Goal: Check status: Check status

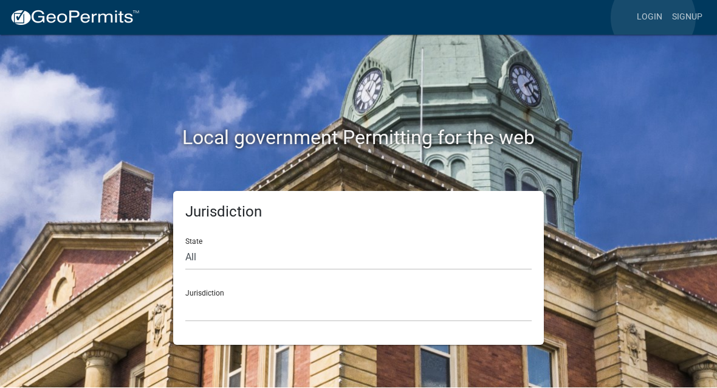
click at [654, 18] on link "Login" at bounding box center [649, 17] width 35 height 23
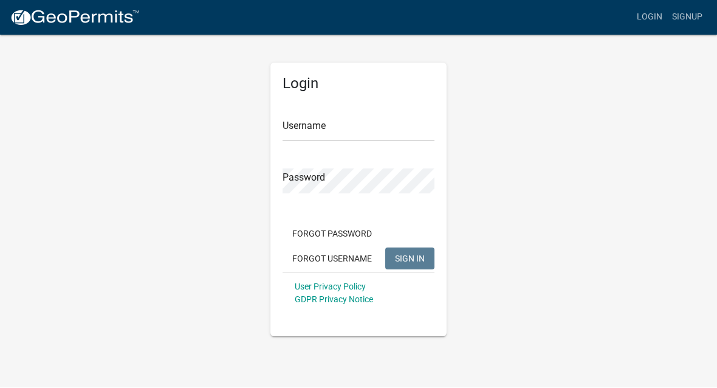
click at [369, 124] on input "Username" at bounding box center [359, 129] width 152 height 25
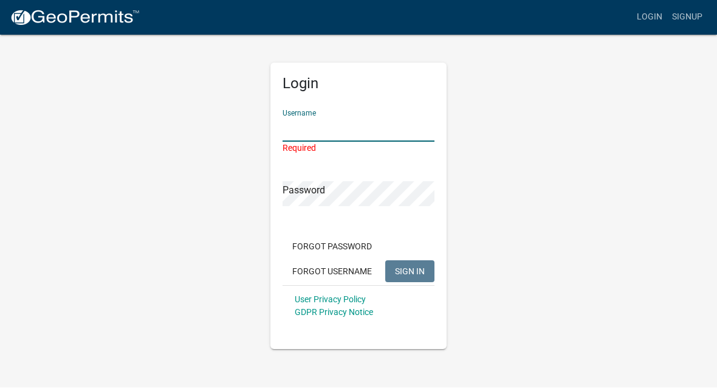
type input "Hurtbr"
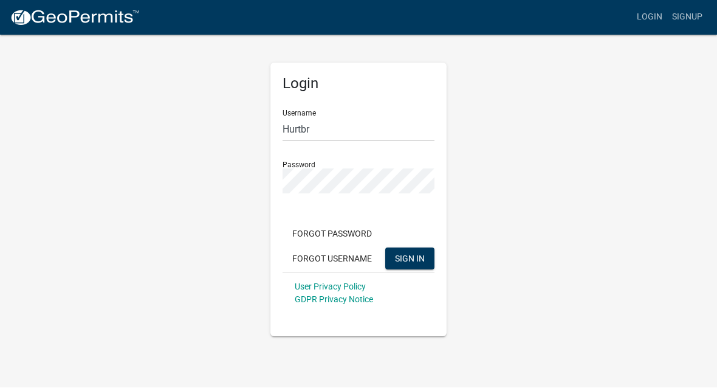
click at [411, 253] on span "SIGN IN" at bounding box center [410, 258] width 30 height 10
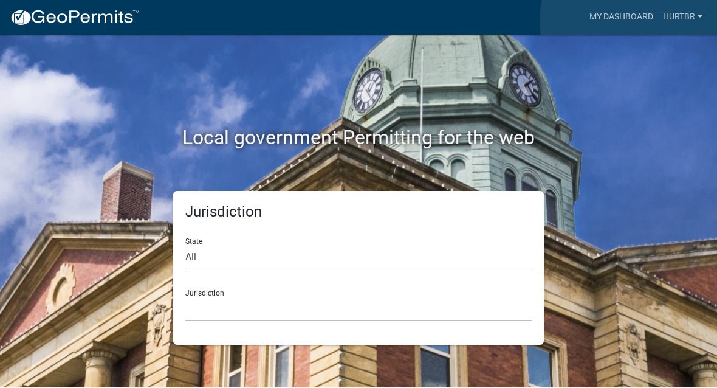
click at [632, 20] on link "My Dashboard" at bounding box center [622, 17] width 74 height 23
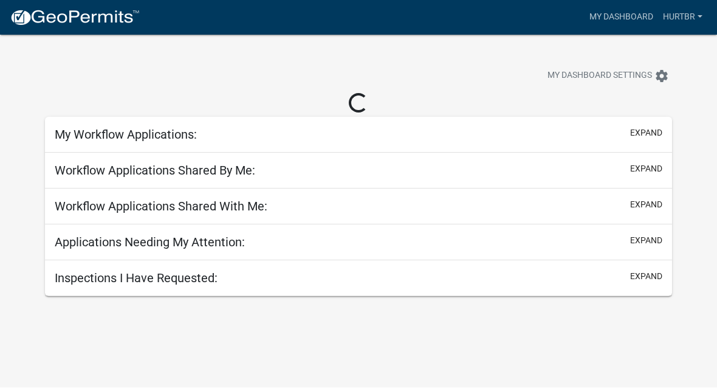
scroll to position [1, 0]
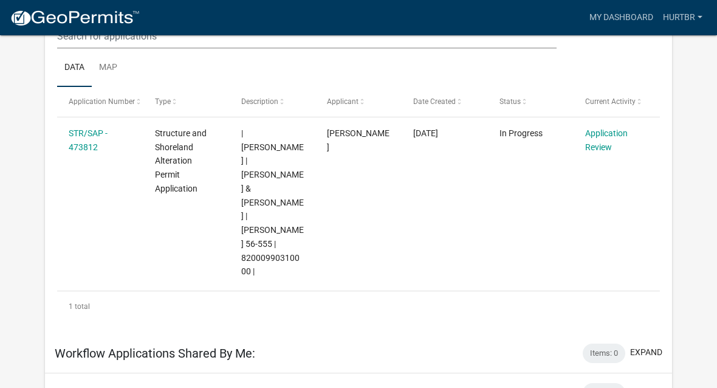
scroll to position [182, 0]
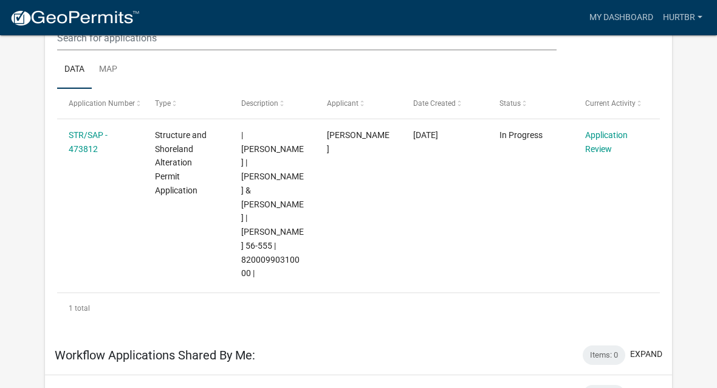
click at [606, 140] on link "Application Review" at bounding box center [606, 142] width 43 height 24
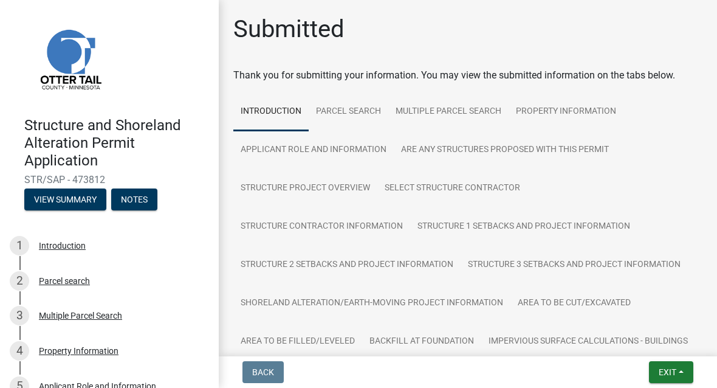
scroll to position [35, 0]
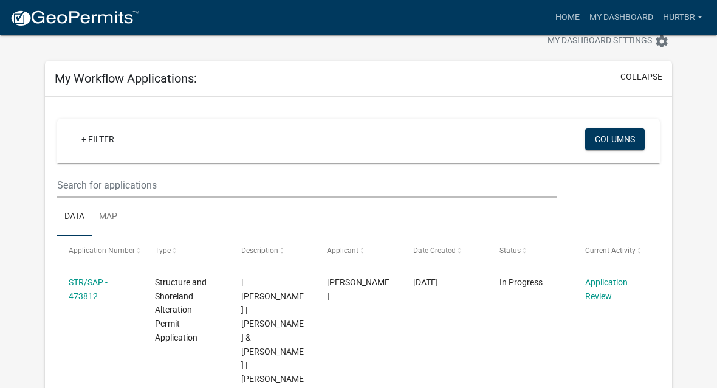
click at [94, 282] on link "STR/SAP - 473812" at bounding box center [88, 289] width 39 height 24
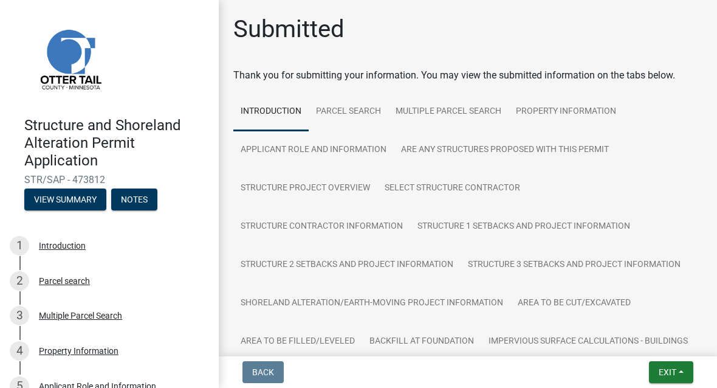
scroll to position [35, 0]
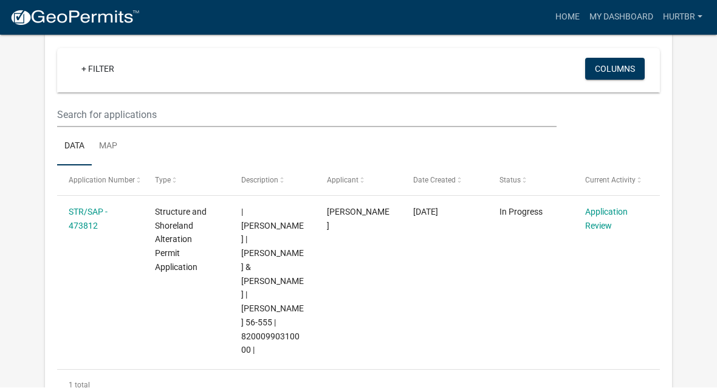
scroll to position [106, 0]
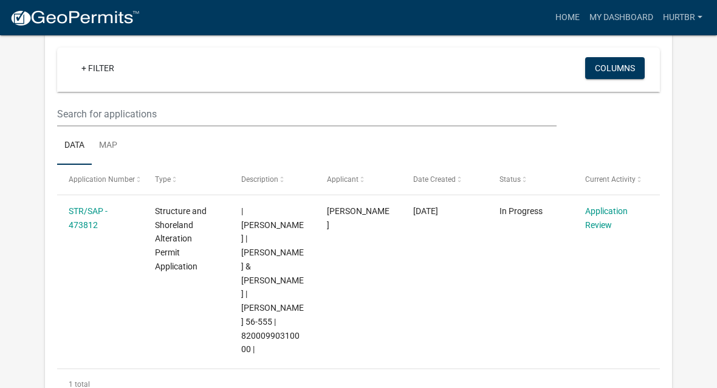
click at [696, 19] on link "Hurtbr" at bounding box center [682, 17] width 49 height 23
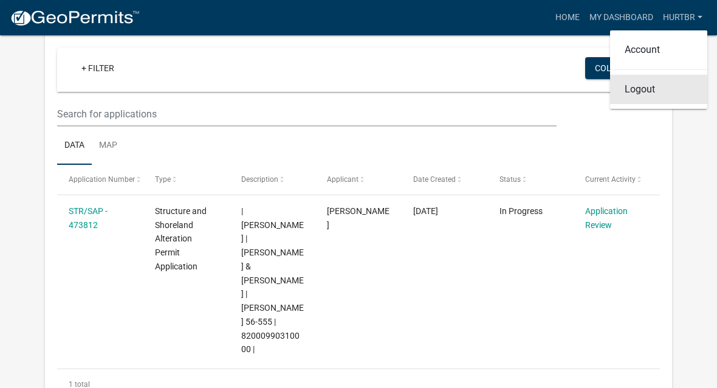
click at [663, 86] on link "Logout" at bounding box center [658, 89] width 97 height 29
